Goal: Register for event/course

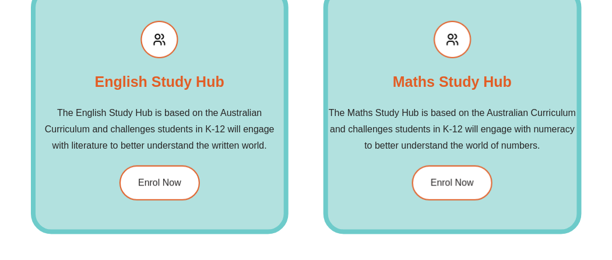
scroll to position [1360, 0]
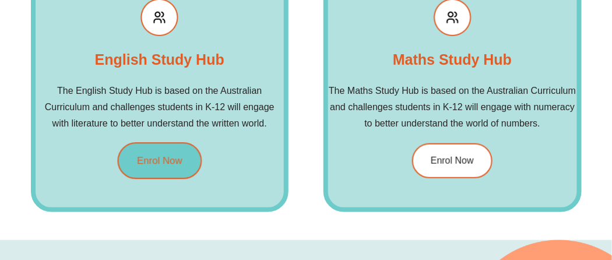
click at [167, 160] on span "Enrol Now" at bounding box center [159, 161] width 45 height 10
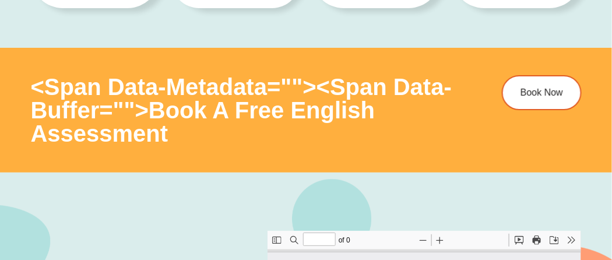
type input "*"
